Goal: Find specific page/section: Find specific page/section

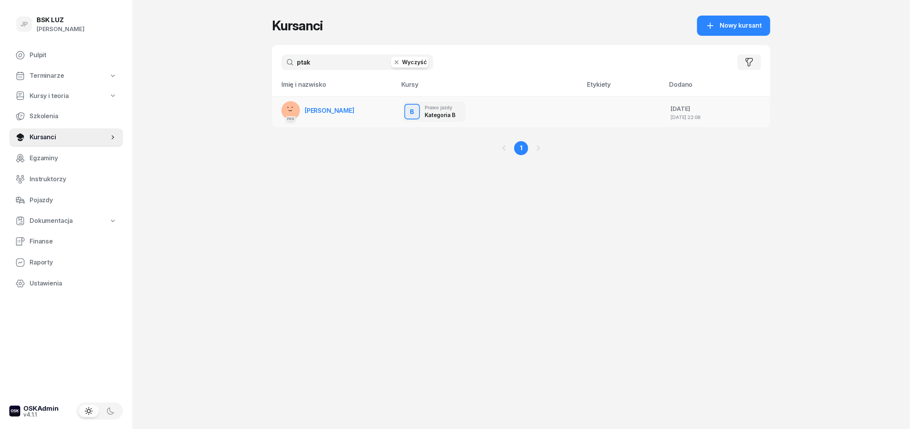
click at [322, 114] on span "[PERSON_NAME]" at bounding box center [330, 111] width 50 height 8
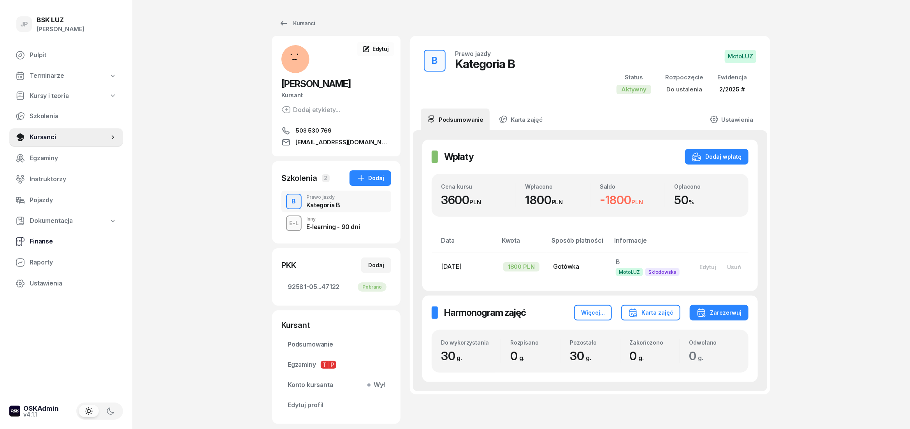
click at [37, 243] on span "Finanse" at bounding box center [73, 242] width 87 height 10
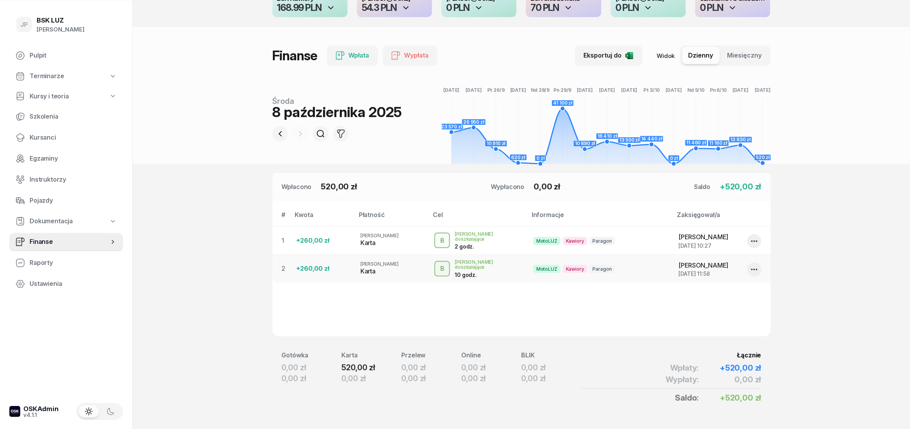
scroll to position [56, 0]
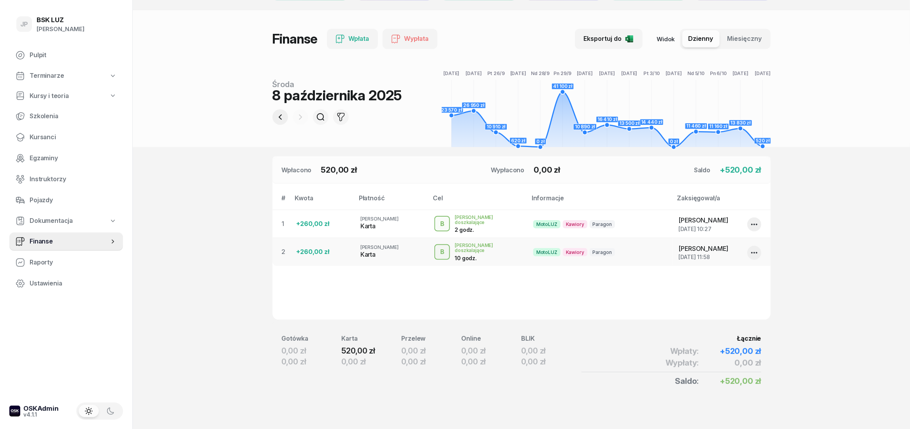
click at [281, 117] on icon "button" at bounding box center [280, 117] width 9 height 9
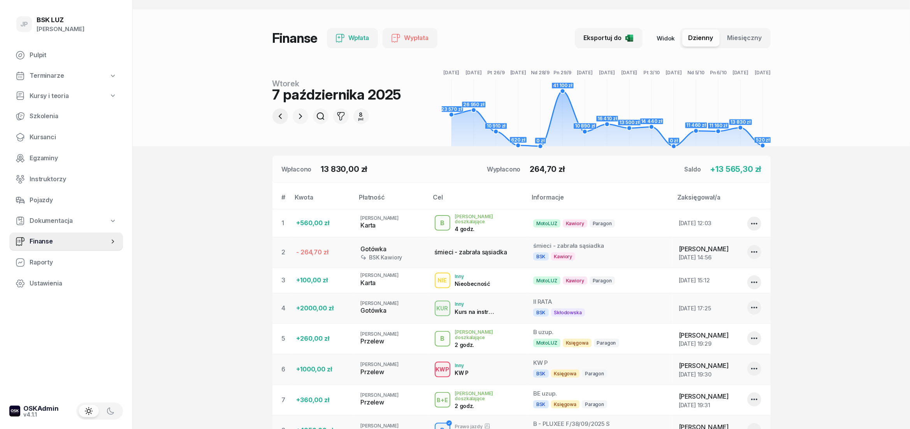
click at [282, 118] on icon "button" at bounding box center [280, 116] width 9 height 9
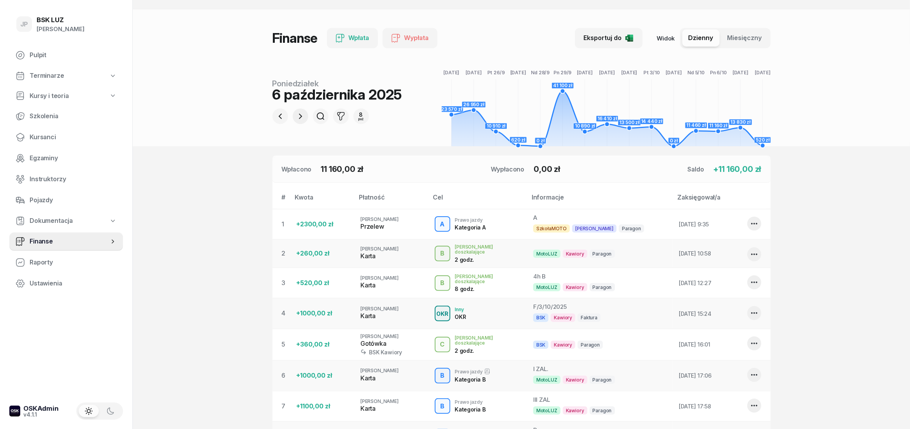
click at [300, 117] on icon "button" at bounding box center [300, 116] width 9 height 9
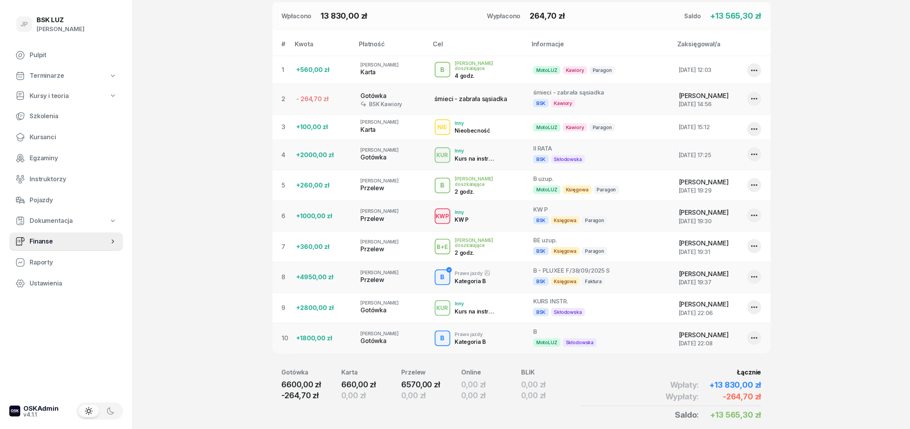
scroll to position [240, 0]
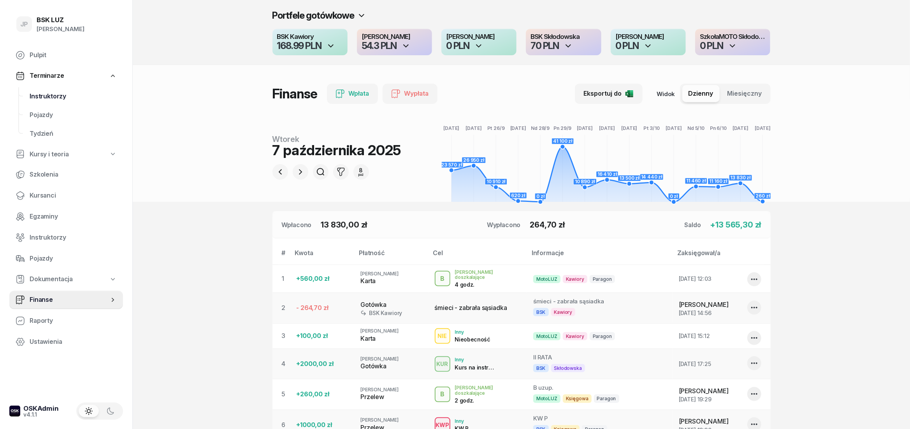
click at [51, 92] on span "Instruktorzy" at bounding box center [73, 96] width 87 height 10
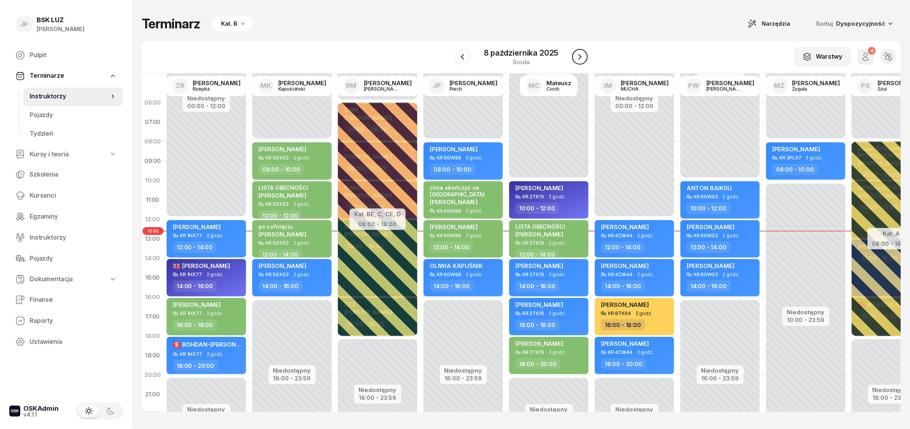
click at [583, 57] on icon "button" at bounding box center [579, 56] width 9 height 9
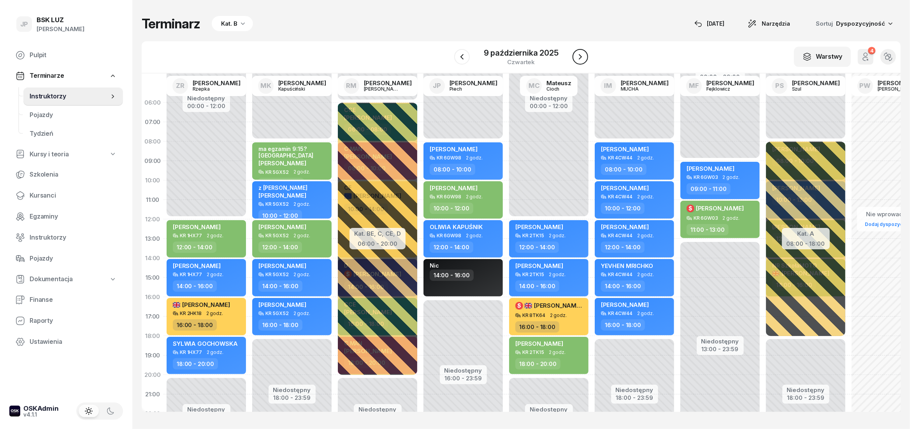
click at [580, 58] on icon "button" at bounding box center [580, 56] width 9 height 9
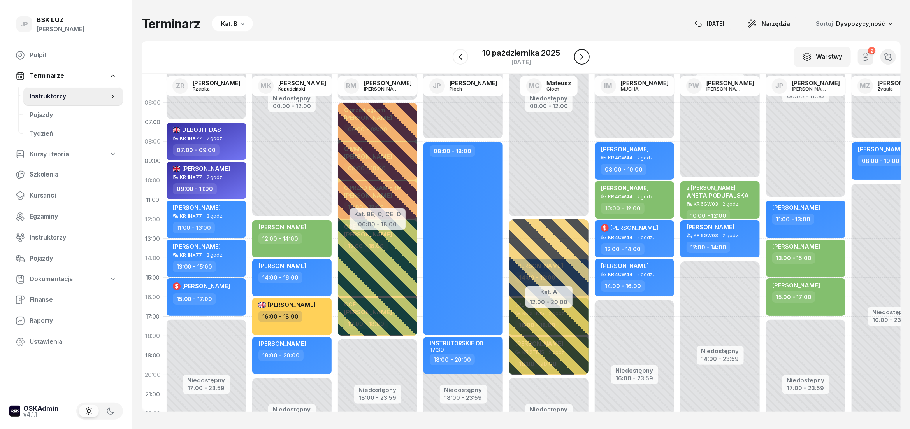
click at [580, 58] on icon "button" at bounding box center [581, 56] width 9 height 9
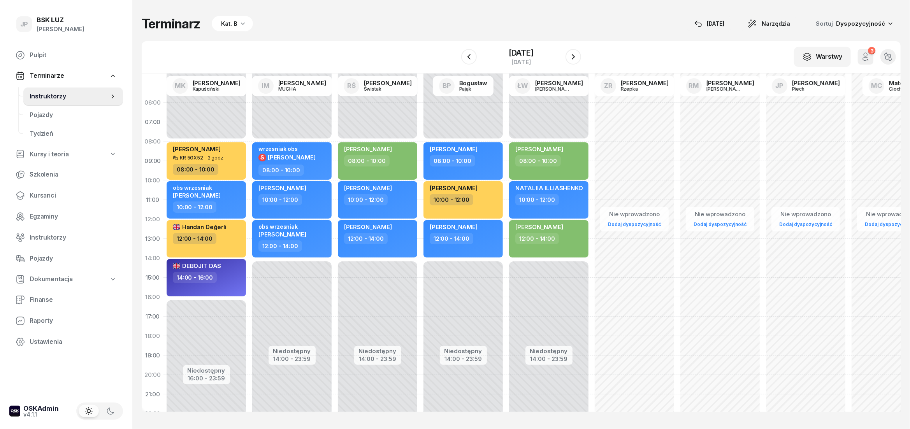
click at [70, 77] on link "Terminarze" at bounding box center [66, 76] width 114 height 18
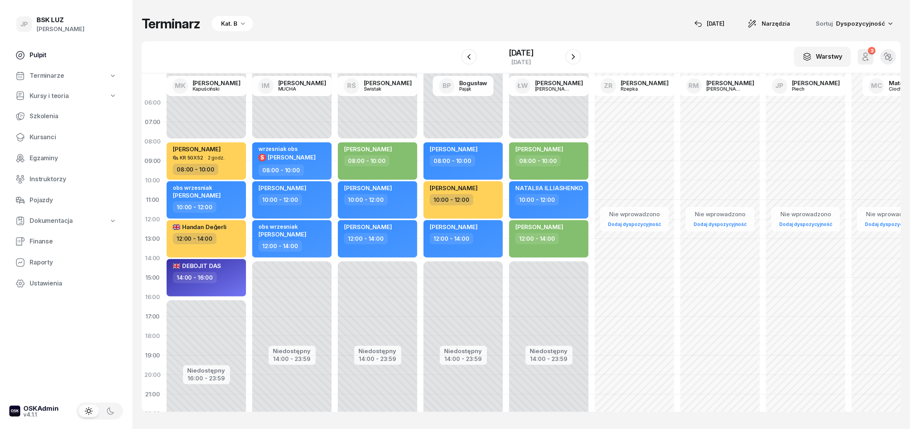
click at [65, 53] on span "Pulpit" at bounding box center [73, 55] width 87 height 10
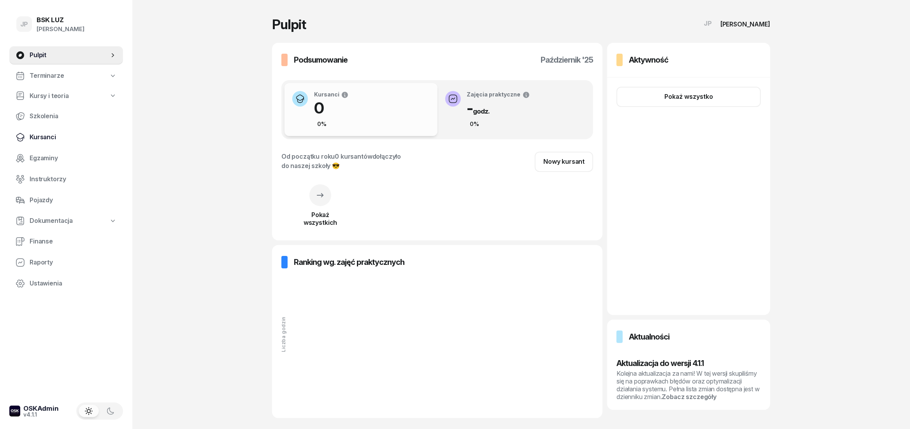
click at [39, 138] on span "Kursanci" at bounding box center [73, 137] width 87 height 10
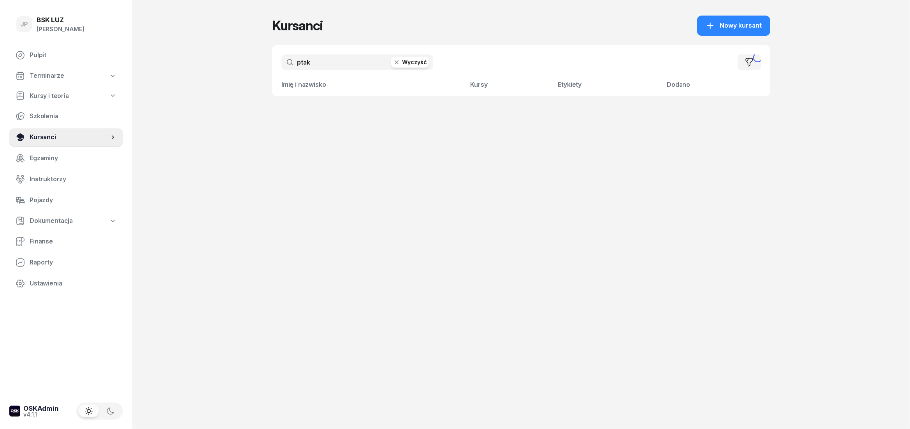
click at [55, 142] on link "Kursanci" at bounding box center [66, 137] width 114 height 19
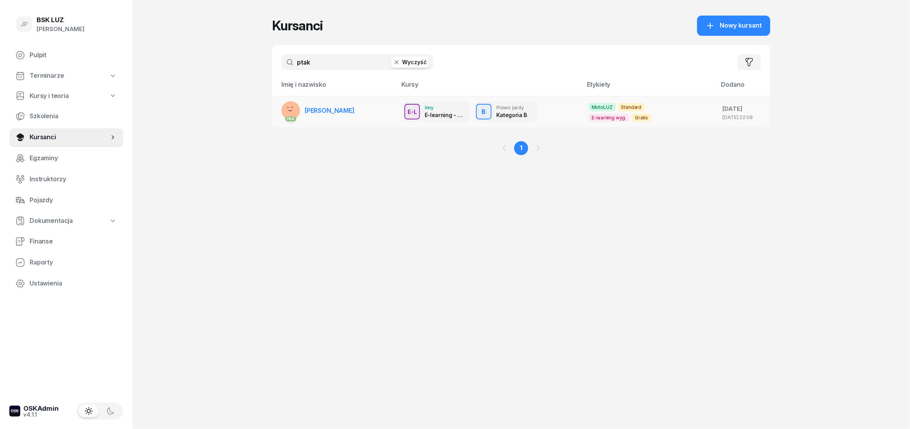
click at [342, 109] on span "[PERSON_NAME]" at bounding box center [330, 111] width 50 height 8
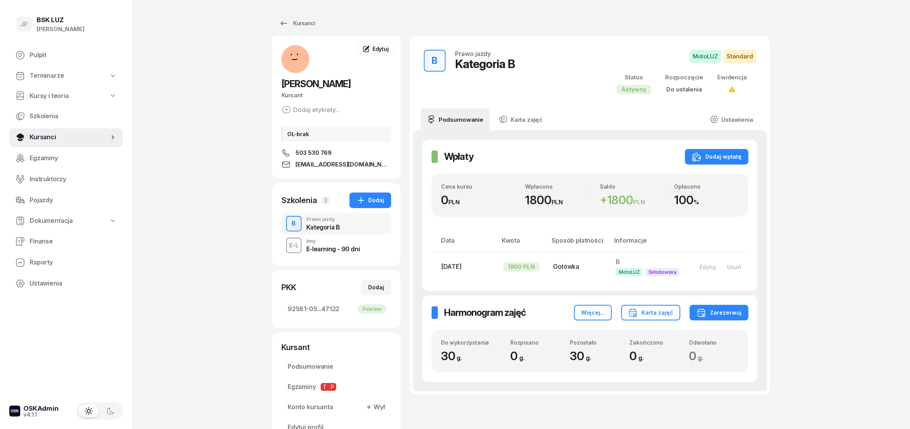
click at [831, 334] on div "JP BSK LUZ Joanna Piątkiewicz Pulpit Terminarze Kursy i teoria Szkolenia Kursan…" at bounding box center [455, 250] width 910 height 500
click at [55, 182] on span "Instruktorzy" at bounding box center [73, 179] width 87 height 10
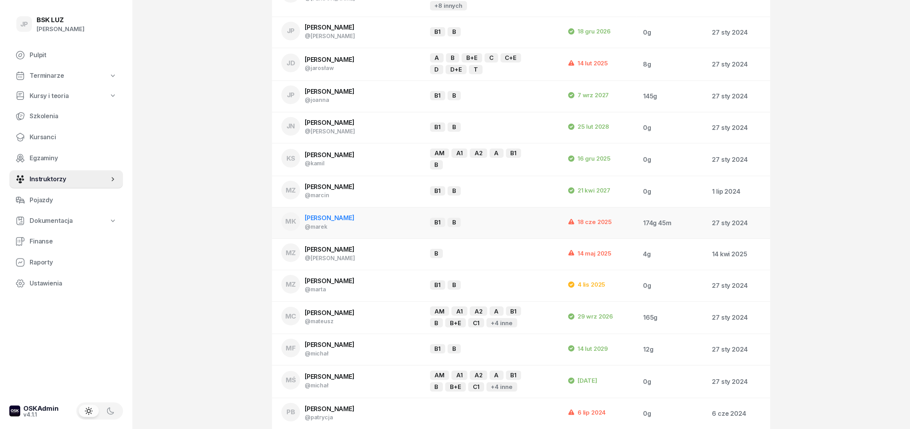
scroll to position [259, 0]
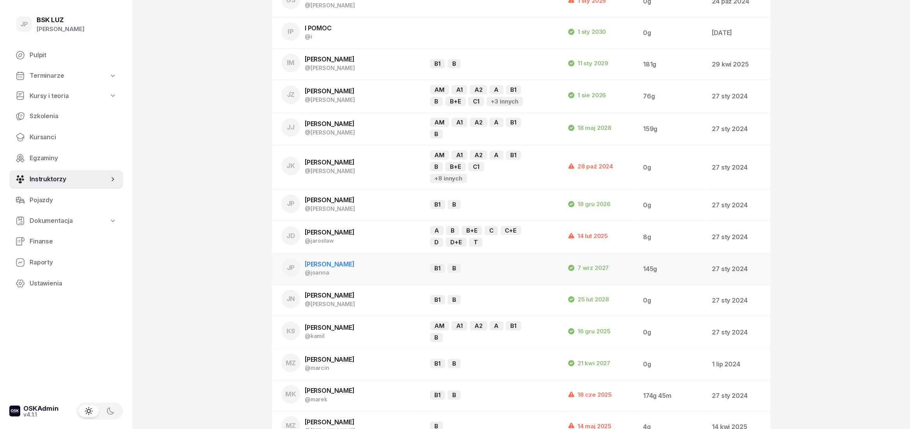
click at [340, 269] on div "@joanna" at bounding box center [330, 272] width 50 height 7
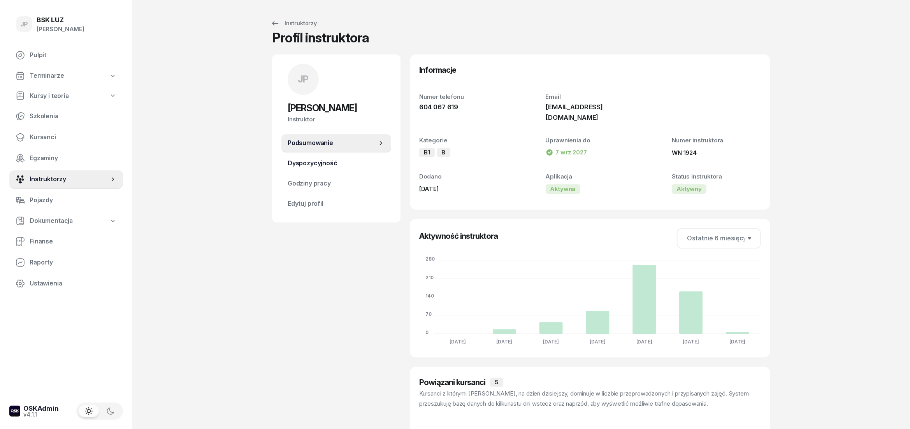
click at [309, 164] on span "Dyspozycyjność" at bounding box center [336, 163] width 97 height 10
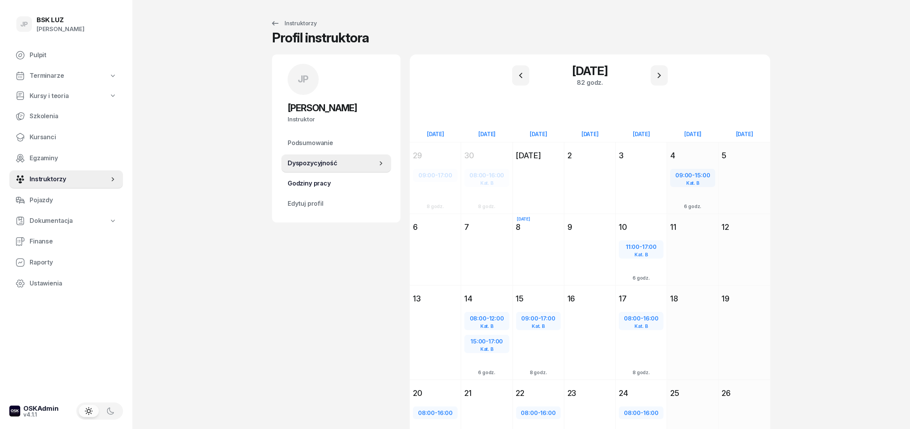
click at [304, 182] on span "Godziny pracy" at bounding box center [336, 184] width 97 height 10
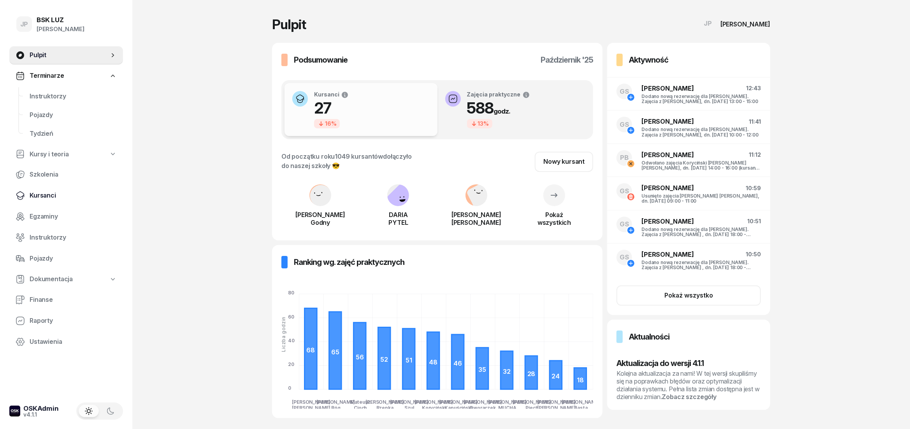
click at [42, 197] on span "Kursanci" at bounding box center [73, 196] width 87 height 10
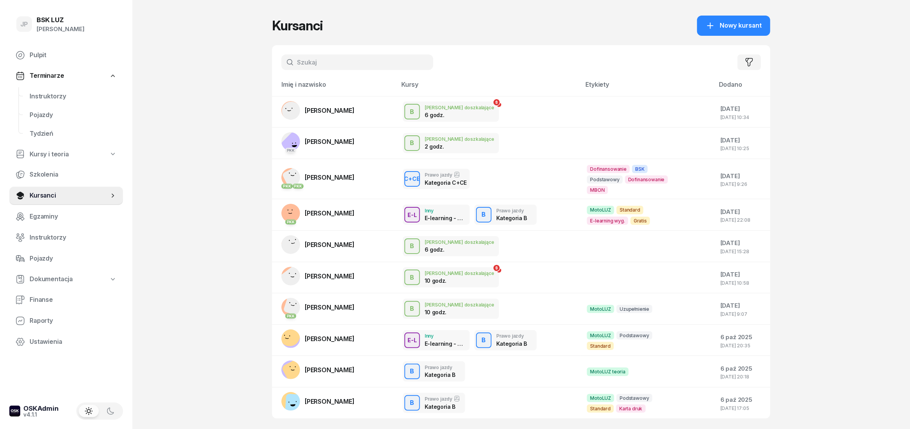
click at [325, 68] on input "text" at bounding box center [357, 63] width 152 height 16
type input "BER"
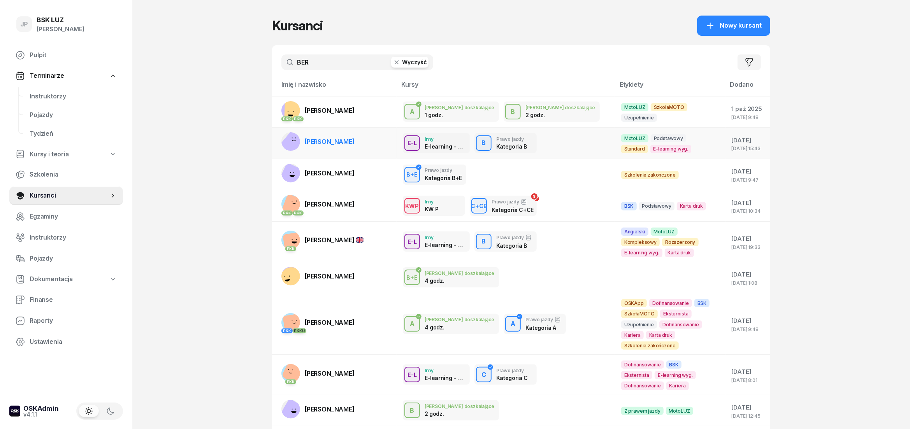
click at [334, 137] on link "[PERSON_NAME]" at bounding box center [317, 141] width 73 height 19
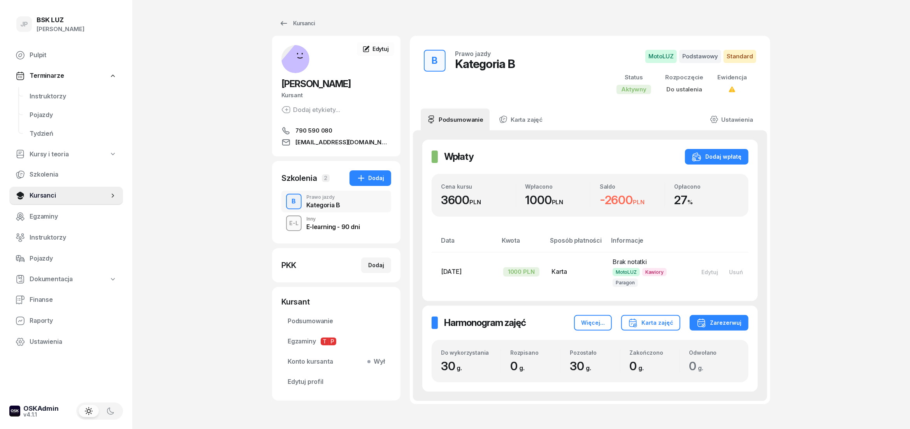
click at [331, 229] on div "E-learning - 90 dni" at bounding box center [332, 227] width 53 height 6
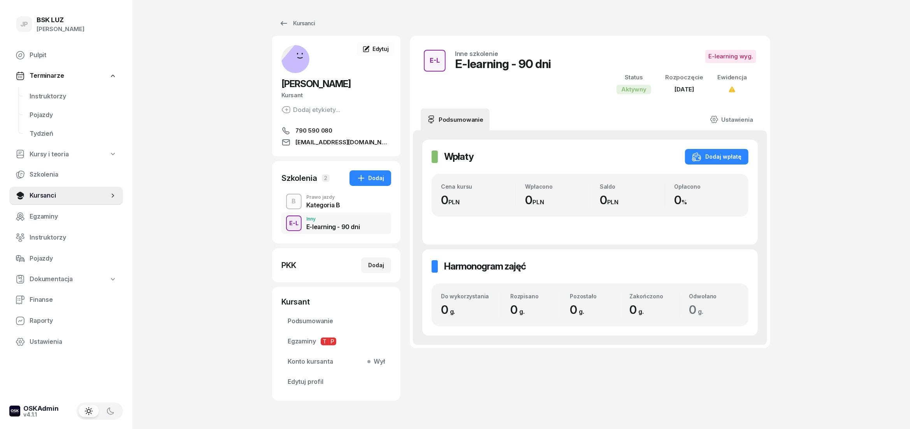
click at [322, 208] on div "Kategoria B" at bounding box center [323, 205] width 34 height 6
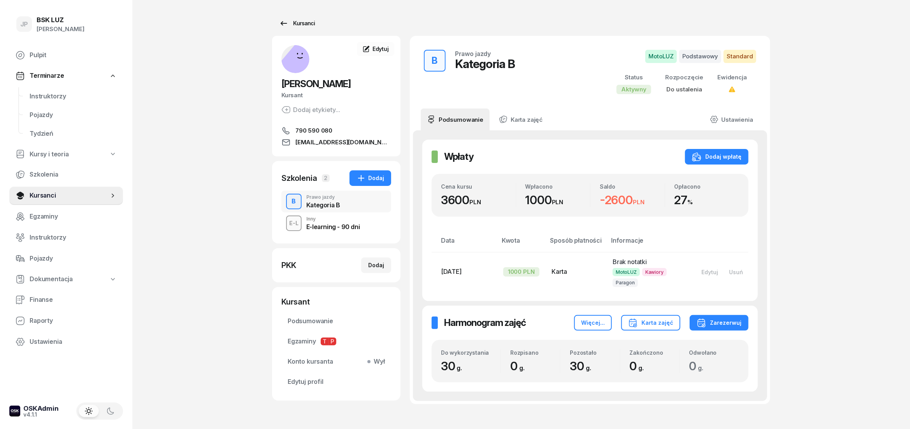
click at [300, 27] on div "Kursanci" at bounding box center [297, 23] width 36 height 9
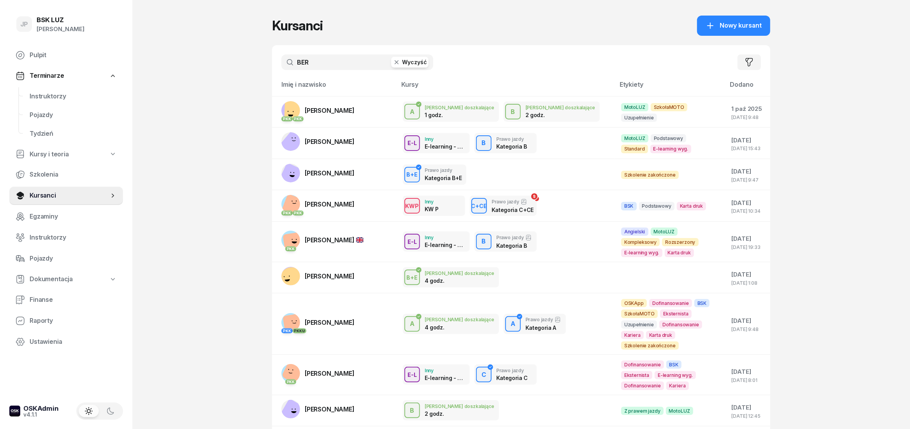
click at [320, 59] on input "BER" at bounding box center [357, 63] width 152 height 16
type input "B"
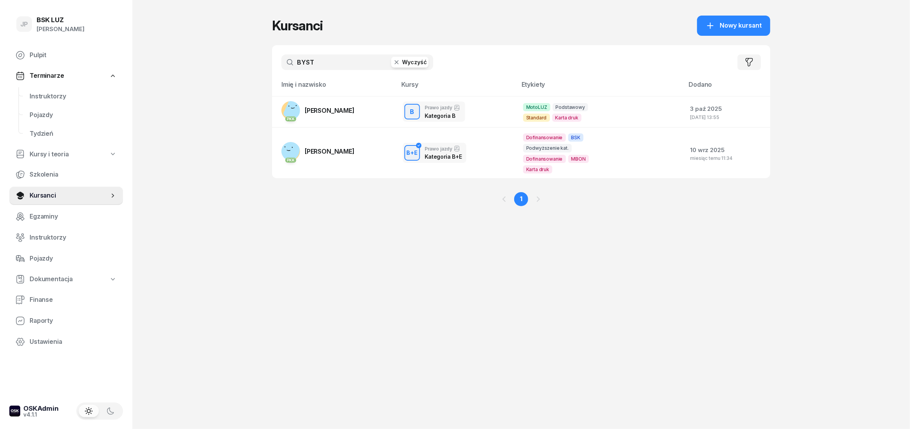
type input "BYST"
click at [329, 119] on link "PKK ARTUR BYSTRAI" at bounding box center [317, 110] width 73 height 19
